Goal: Task Accomplishment & Management: Use online tool/utility

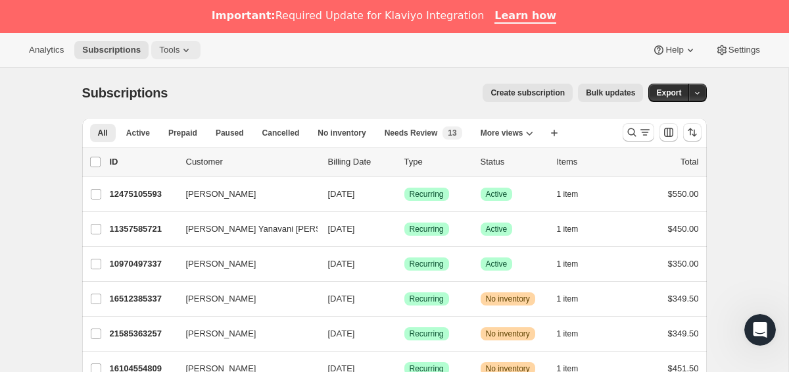
click at [193, 49] on icon at bounding box center [186, 49] width 13 height 13
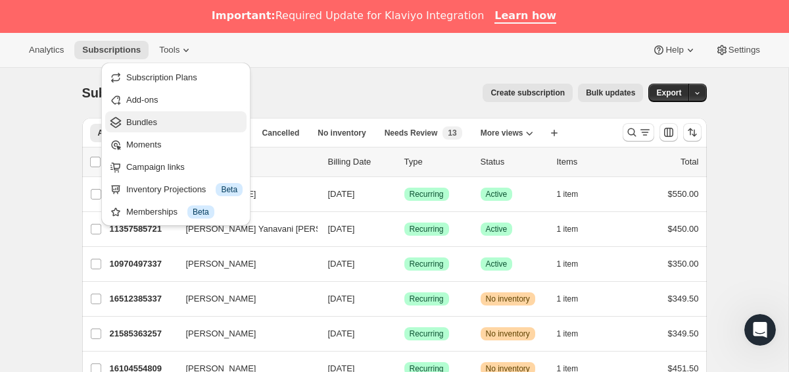
click at [153, 116] on span "Bundles" at bounding box center [184, 122] width 116 height 13
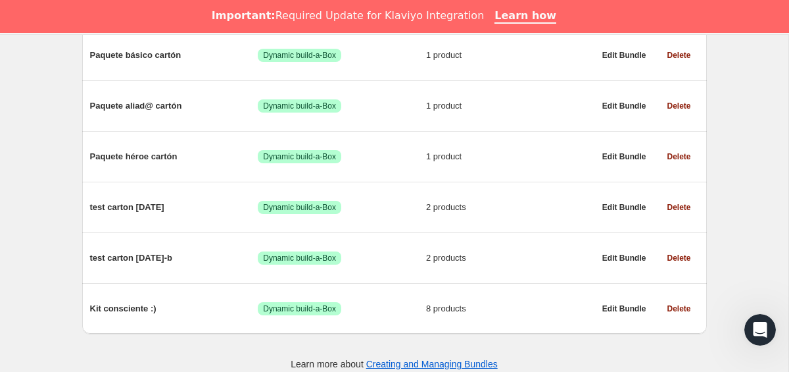
scroll to position [1088, 0]
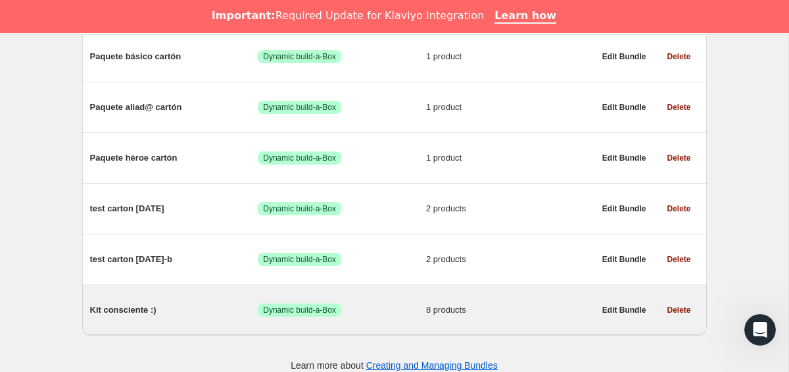
click at [132, 316] on span "Kit consciente :)" at bounding box center [174, 309] width 168 height 13
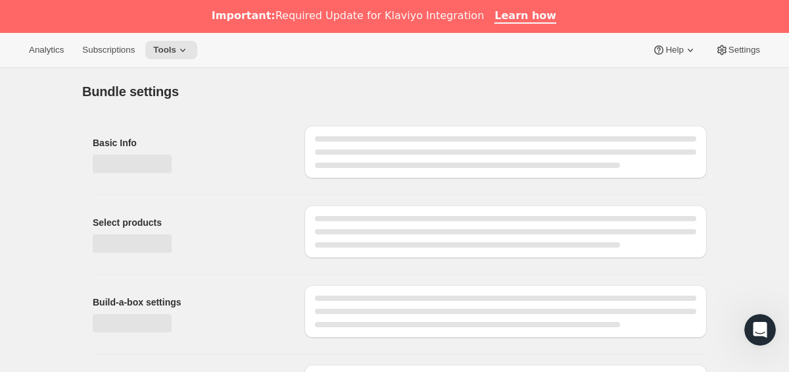
type input "Kit consciente :)"
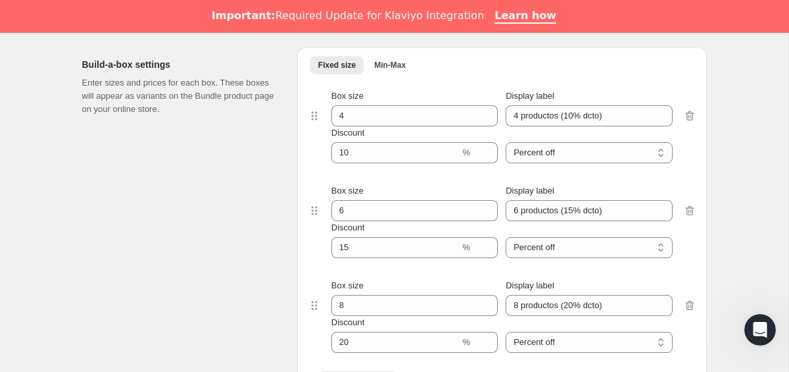
scroll to position [1024, 0]
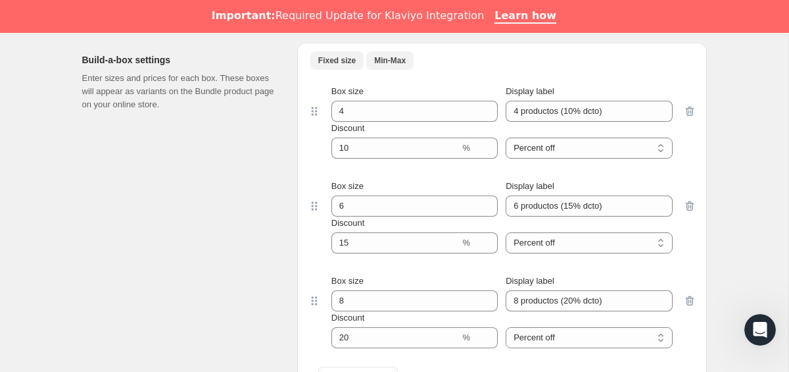
click at [399, 64] on span "Min-Max" at bounding box center [390, 60] width 32 height 11
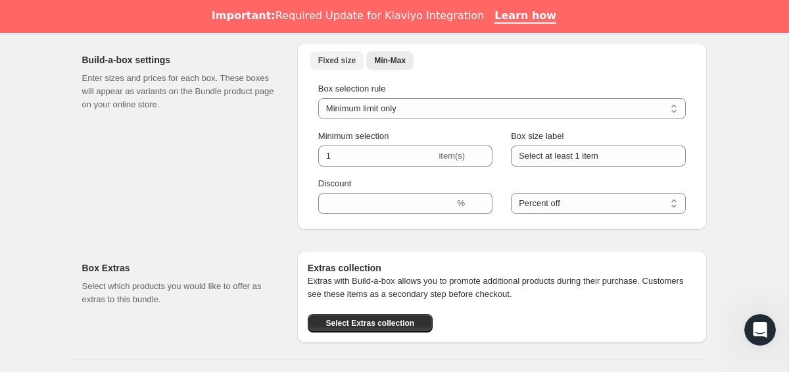
click at [343, 57] on span "Fixed size" at bounding box center [336, 60] width 37 height 11
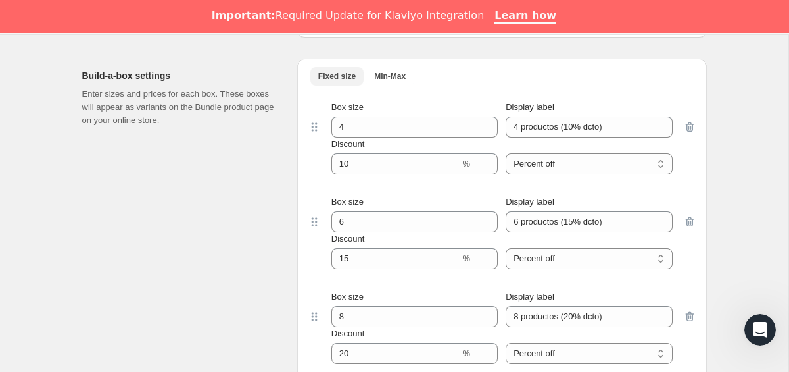
scroll to position [1005, 0]
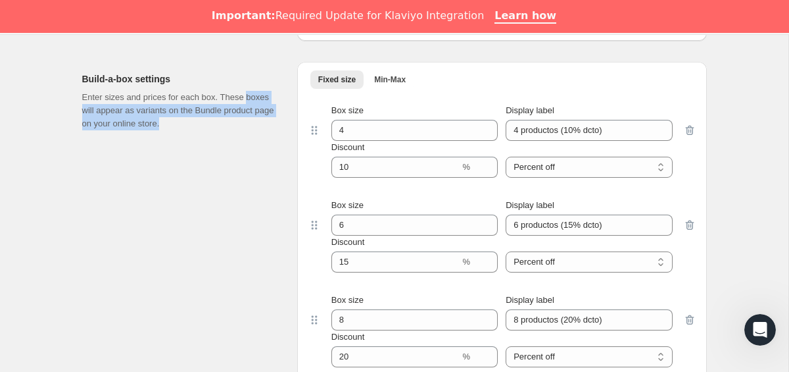
drag, startPoint x: 82, startPoint y: 111, endPoint x: 249, endPoint y: 128, distance: 167.3
click at [249, 128] on p "Enter sizes and prices for each box. These boxes will appear as variants on the…" at bounding box center [179, 110] width 194 height 39
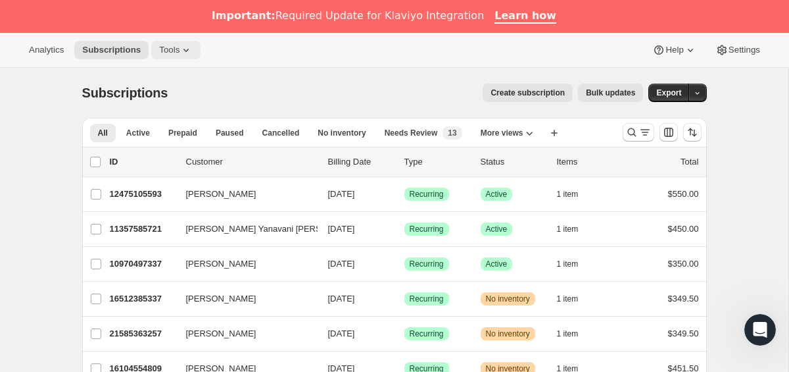
click at [183, 53] on icon at bounding box center [186, 49] width 13 height 13
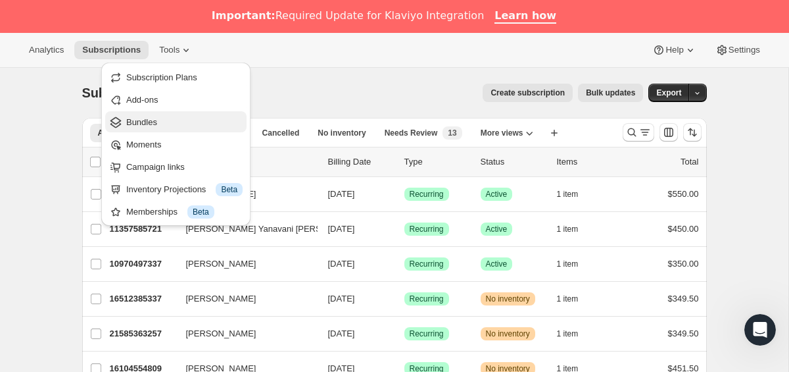
click at [143, 120] on span "Bundles" at bounding box center [141, 122] width 31 height 10
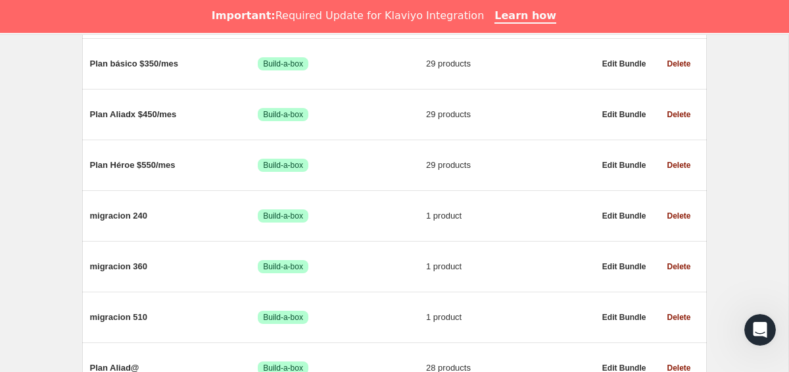
scroll to position [99, 0]
